Goal: Find specific page/section: Find specific page/section

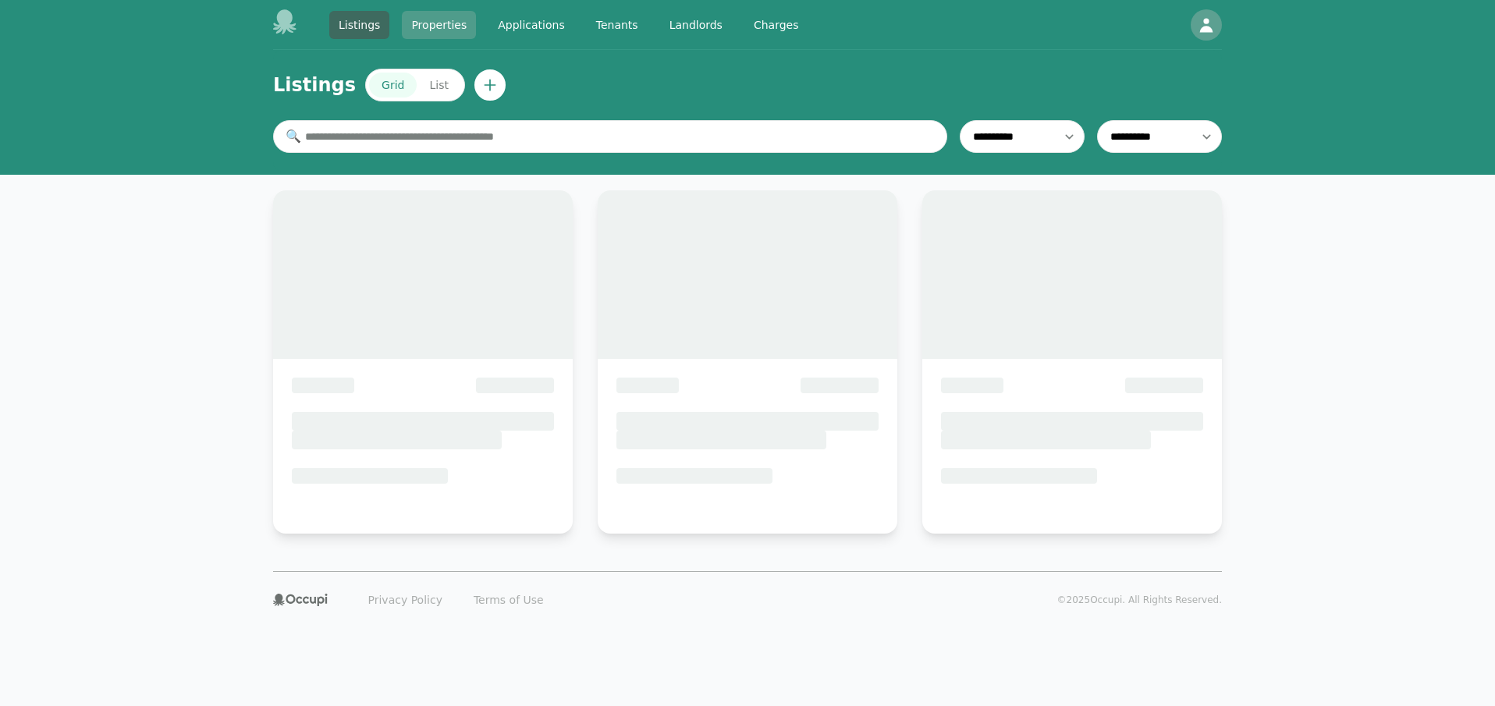
click at [431, 25] on link "Properties" at bounding box center [439, 25] width 74 height 28
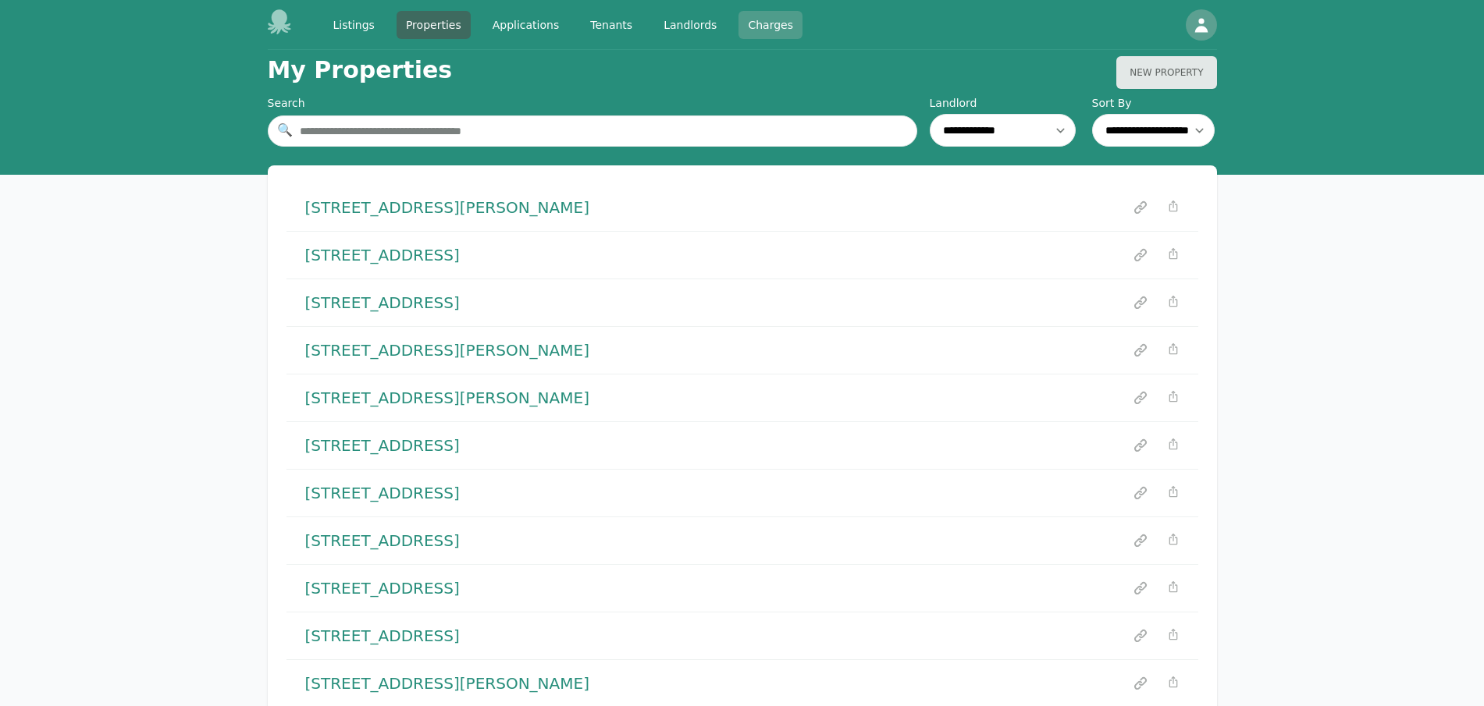
click at [763, 27] on link "Charges" at bounding box center [770, 25] width 64 height 28
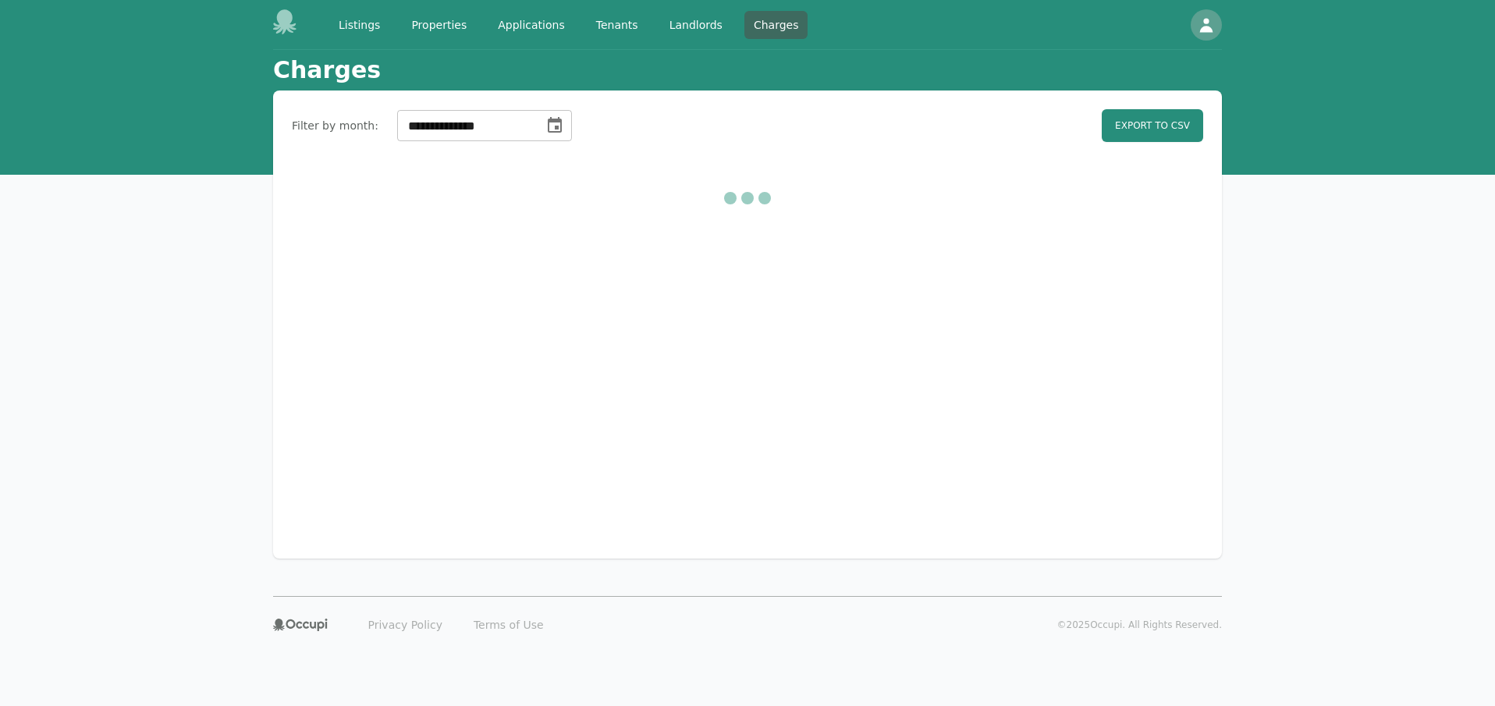
select select "**"
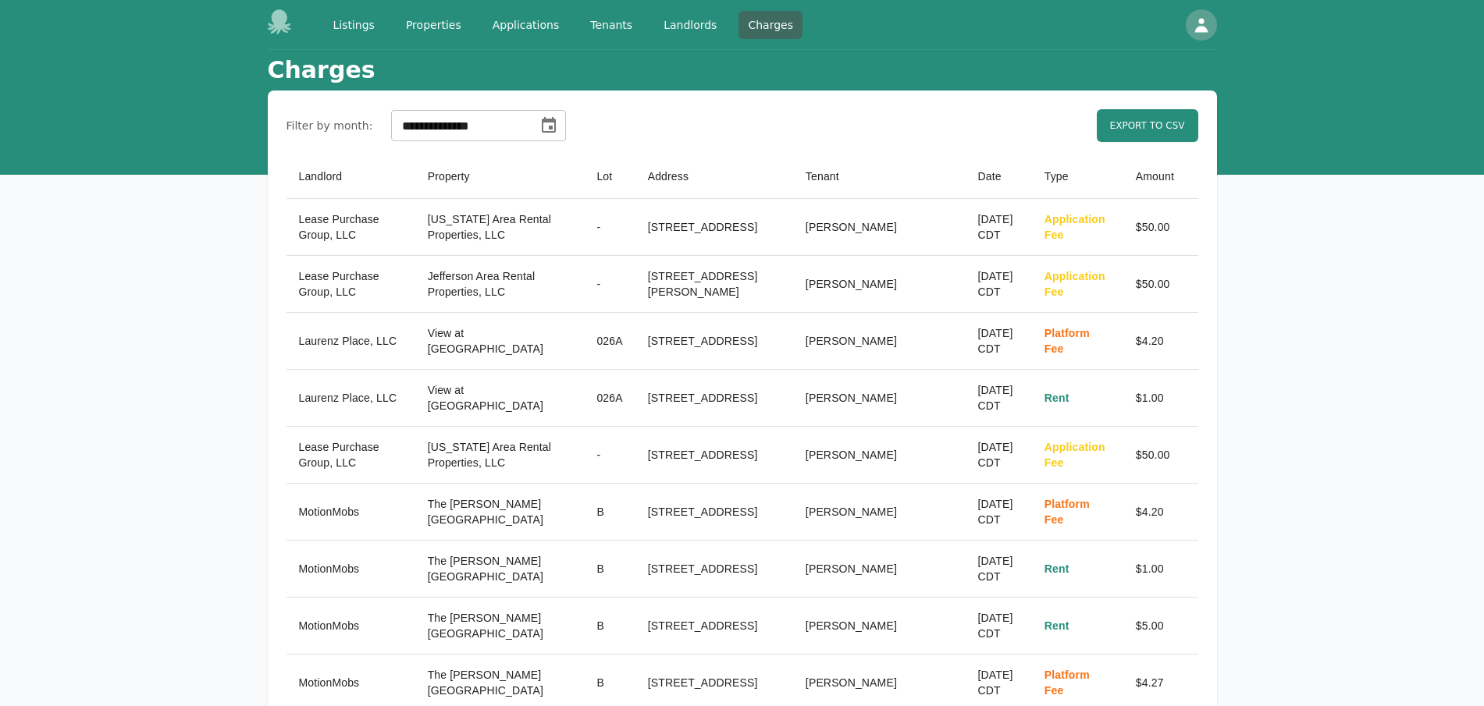
click at [794, 338] on th "[PERSON_NAME]" at bounding box center [879, 341] width 172 height 57
click at [793, 337] on th "[PERSON_NAME]" at bounding box center [879, 341] width 172 height 57
copy th "ari"
click at [307, 511] on th "MotionMobs" at bounding box center [350, 512] width 129 height 57
